Goal: Task Accomplishment & Management: Complete application form

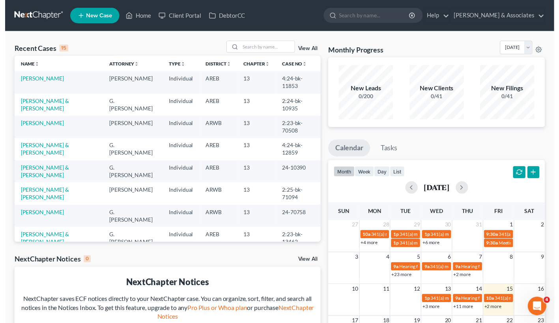
scroll to position [84, 0]
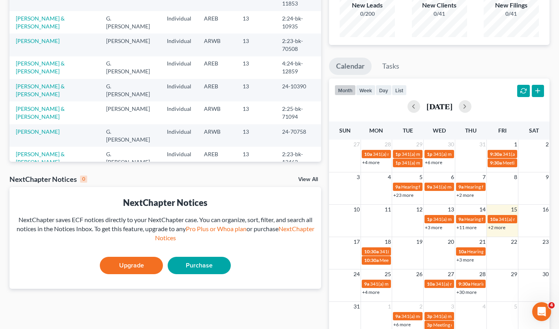
click at [377, 253] on span "10:30a" at bounding box center [371, 252] width 15 height 6
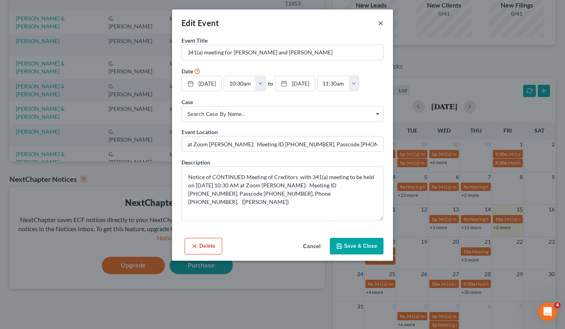
click at [382, 22] on button "×" at bounding box center [381, 22] width 6 height 9
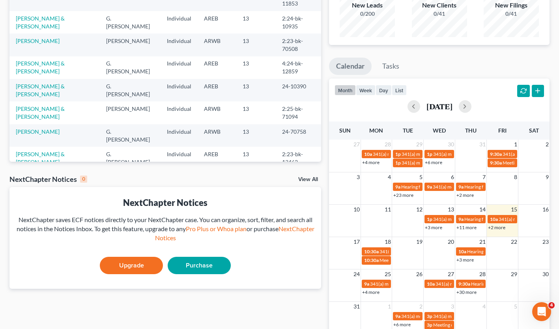
click at [369, 258] on span "10:30a" at bounding box center [371, 260] width 15 height 6
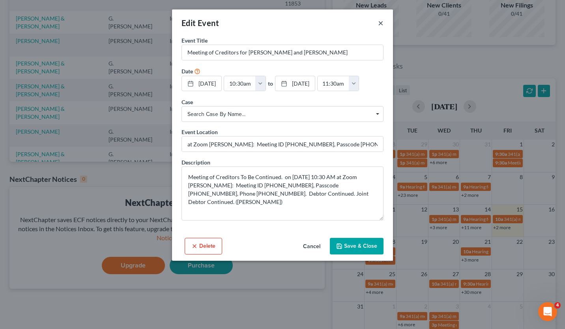
click at [383, 25] on button "×" at bounding box center [381, 22] width 6 height 9
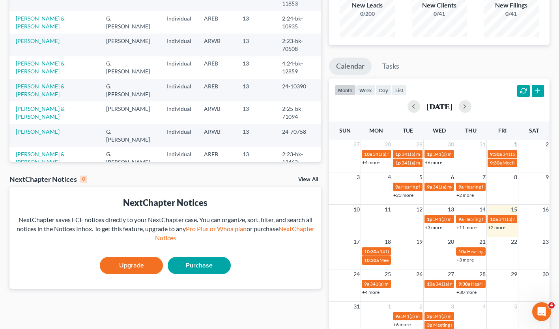
click at [497, 229] on link "+2 more" at bounding box center [496, 228] width 17 height 6
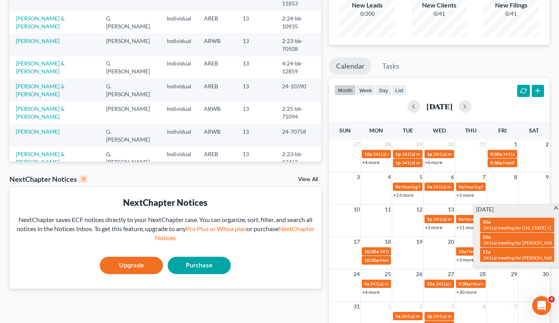
click at [513, 226] on span "341(a) meeting for [US_STATE] J [PERSON_NAME]" at bounding box center [535, 228] width 104 height 6
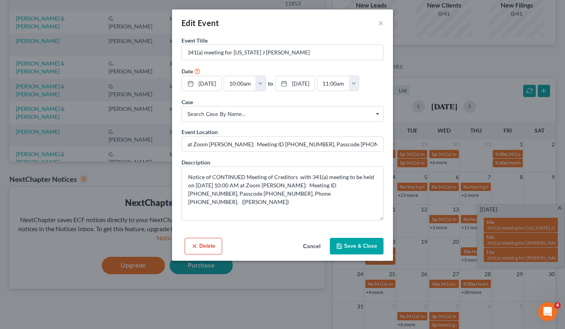
click at [309, 243] on button "Cancel" at bounding box center [312, 247] width 30 height 16
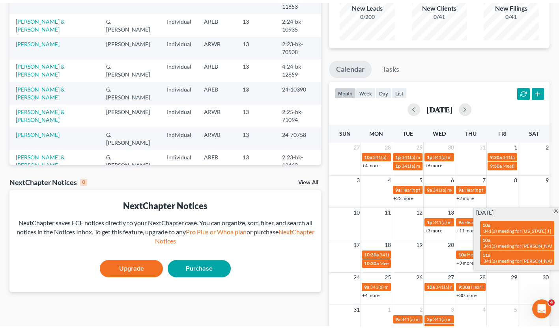
scroll to position [0, 0]
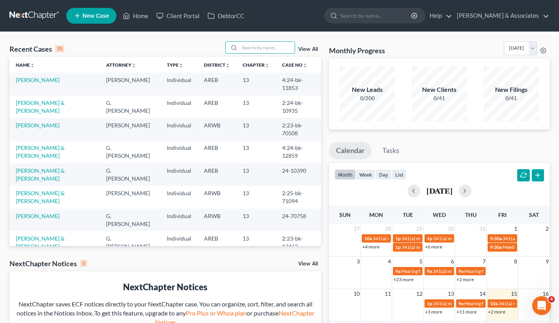
click at [275, 49] on input "search" at bounding box center [266, 47] width 55 height 11
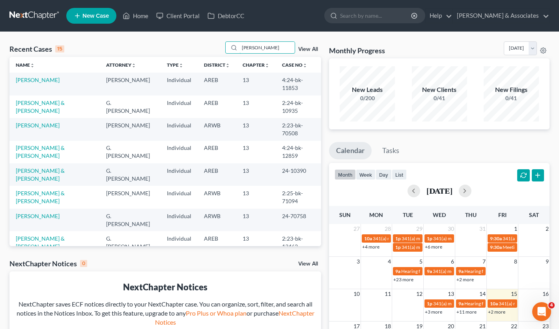
type input "[PERSON_NAME]"
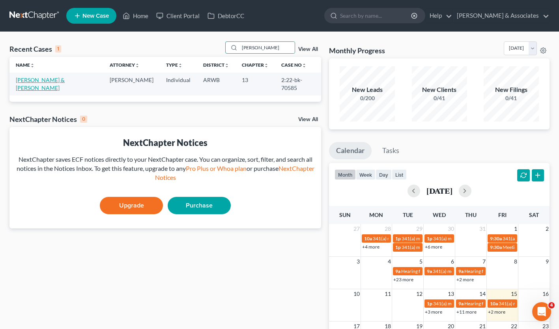
click at [58, 83] on link "[PERSON_NAME] & [PERSON_NAME]" at bounding box center [40, 84] width 49 height 15
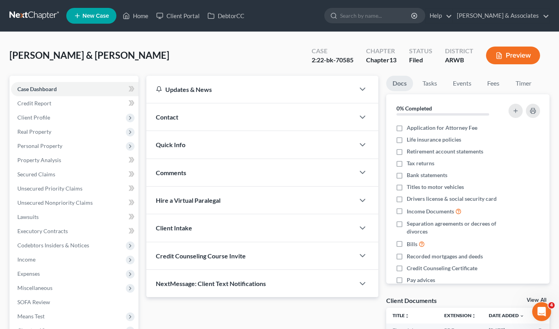
scroll to position [22, 0]
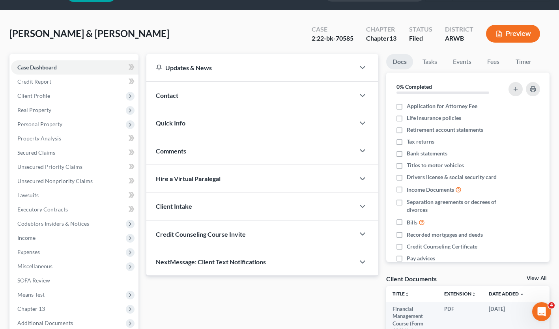
click at [65, 239] on span "Income" at bounding box center [74, 238] width 127 height 14
click at [64, 249] on span "Employment Income" at bounding box center [58, 252] width 51 height 7
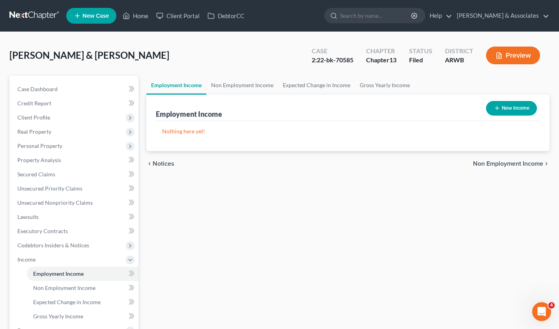
click at [64, 249] on span "Codebtors Insiders & Notices" at bounding box center [74, 245] width 127 height 14
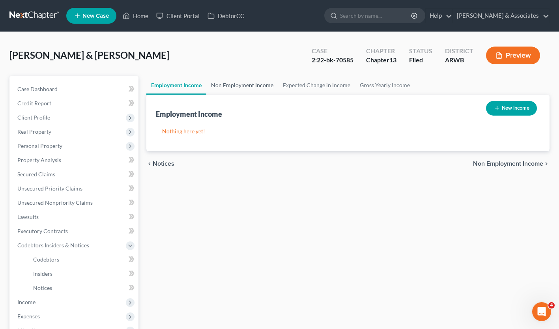
click at [247, 90] on link "Non Employment Income" at bounding box center [242, 85] width 72 height 19
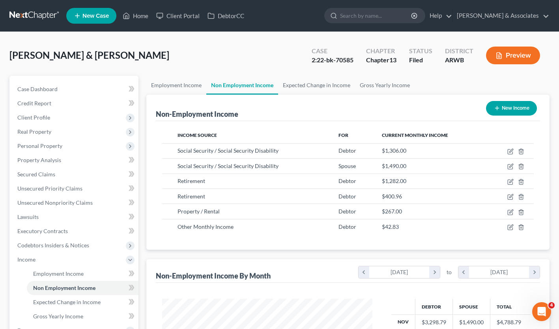
scroll to position [141, 226]
click at [108, 131] on span "Real Property" at bounding box center [74, 132] width 127 height 14
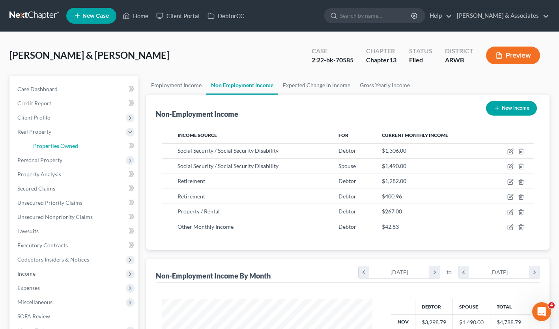
click at [101, 142] on link "Properties Owned" at bounding box center [83, 146] width 112 height 14
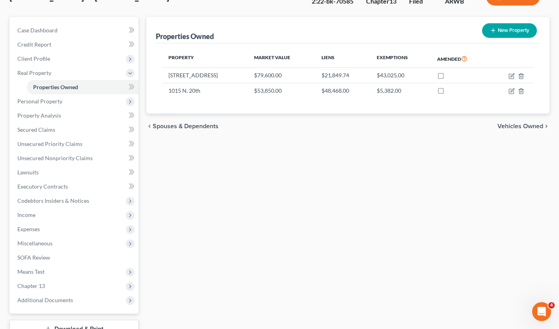
scroll to position [60, 0]
click at [63, 226] on span "Expenses" at bounding box center [74, 228] width 127 height 14
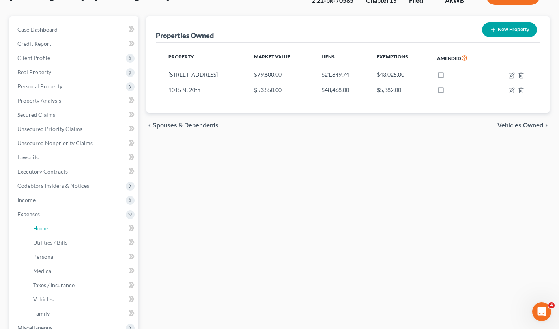
click at [84, 227] on link "Home" at bounding box center [83, 228] width 112 height 14
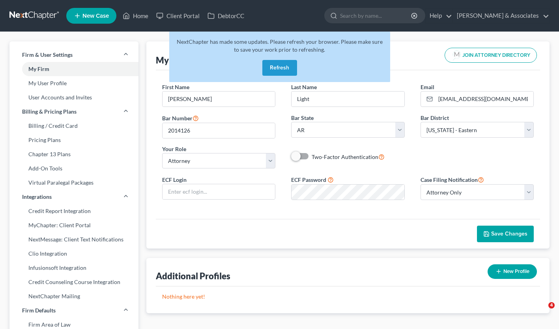
select select "2"
select select "5"
select select "attorney"
select select "0"
click at [139, 17] on link "Home" at bounding box center [136, 16] width 34 height 14
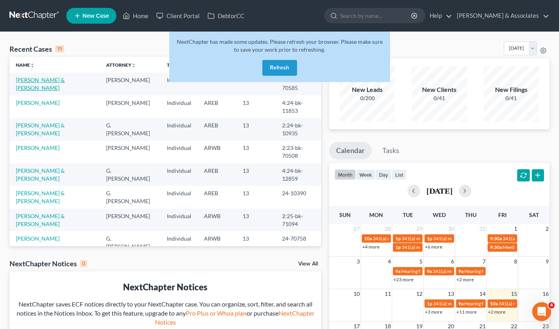
click at [62, 79] on link "[PERSON_NAME] & [PERSON_NAME]" at bounding box center [40, 84] width 49 height 15
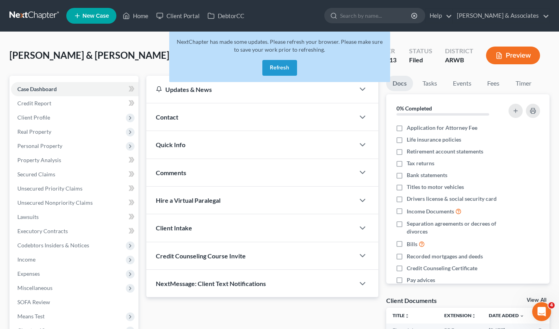
click at [89, 269] on span "Expenses" at bounding box center [74, 274] width 127 height 14
click at [84, 283] on link "Home" at bounding box center [83, 288] width 112 height 14
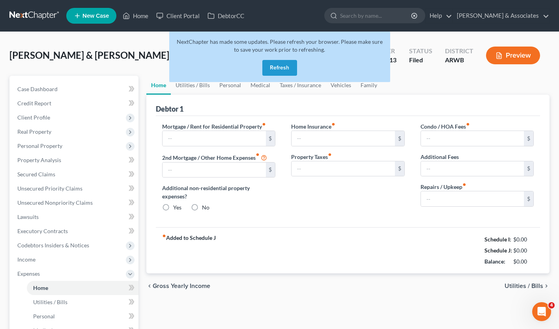
type input "0.00"
radio input "true"
type input "163.00"
type input "65.00"
type input "0.00"
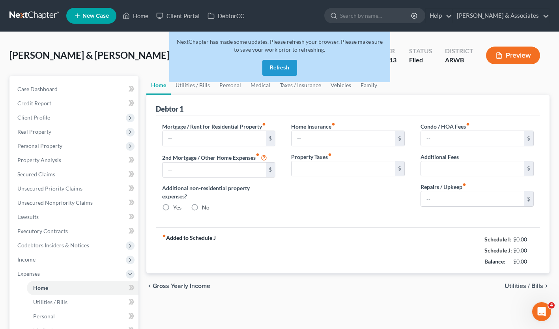
type input "0.00"
type input "100.00"
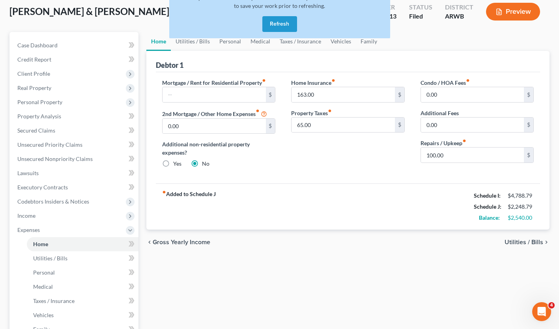
scroll to position [44, 0]
click at [94, 259] on link "Utilities / Bills" at bounding box center [83, 258] width 112 height 14
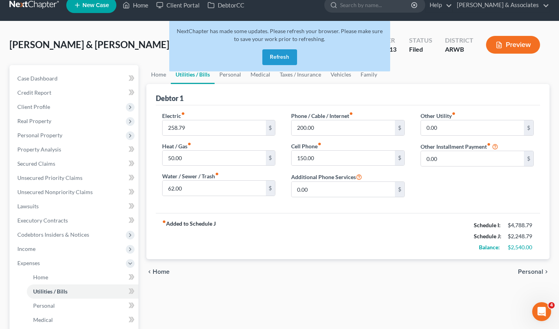
scroll to position [13, 0]
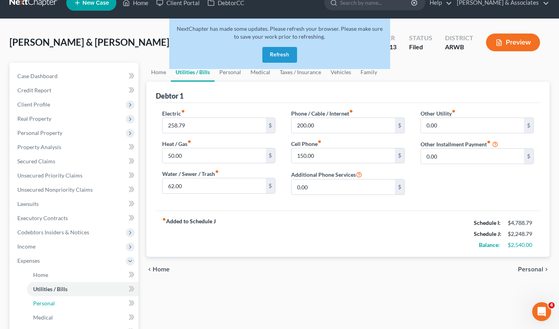
click at [82, 304] on link "Personal" at bounding box center [83, 303] width 112 height 14
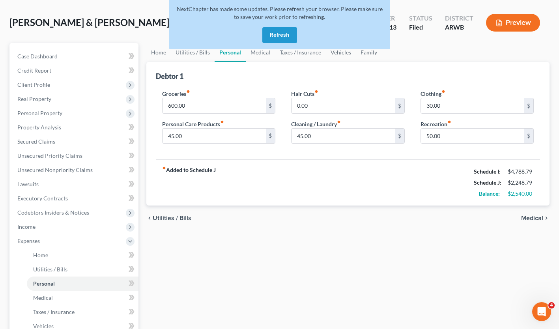
scroll to position [32, 0]
click at [221, 105] on input "600.00" at bounding box center [214, 106] width 103 height 15
